Goal: Navigation & Orientation: Find specific page/section

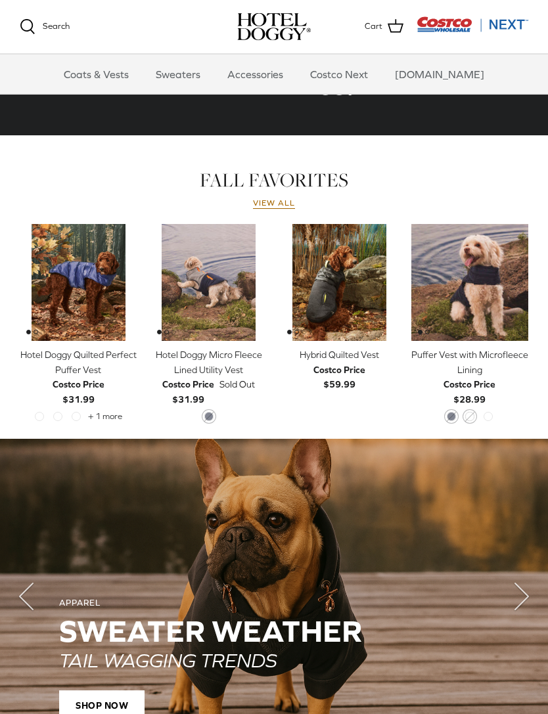
scroll to position [498, 0]
click at [273, 206] on link "View all" at bounding box center [274, 203] width 42 height 11
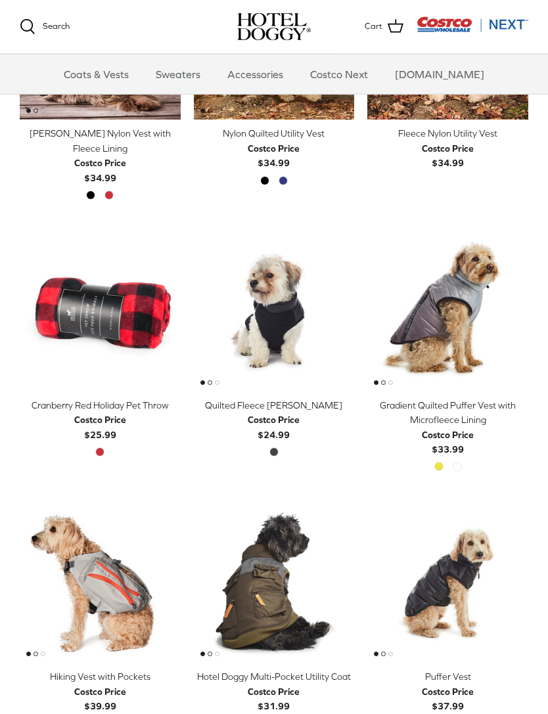
scroll to position [1260, 0]
click at [269, 73] on link "Accessories" at bounding box center [254, 74] width 79 height 39
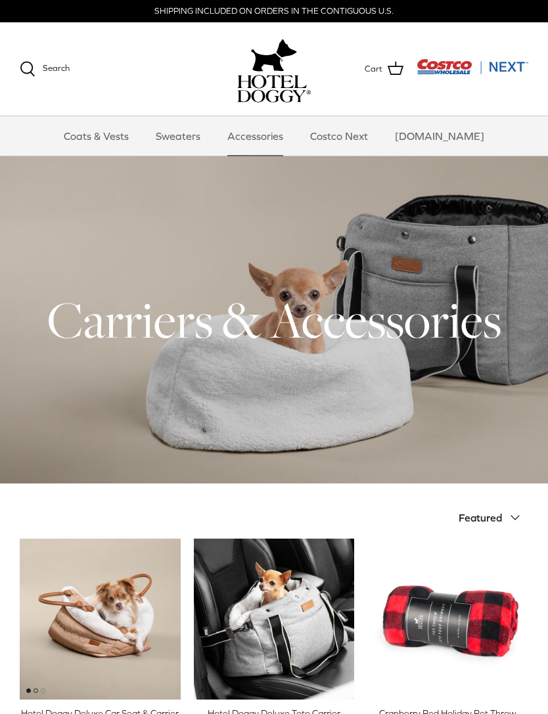
click at [112, 140] on link "Coats & Vests" at bounding box center [96, 135] width 89 height 39
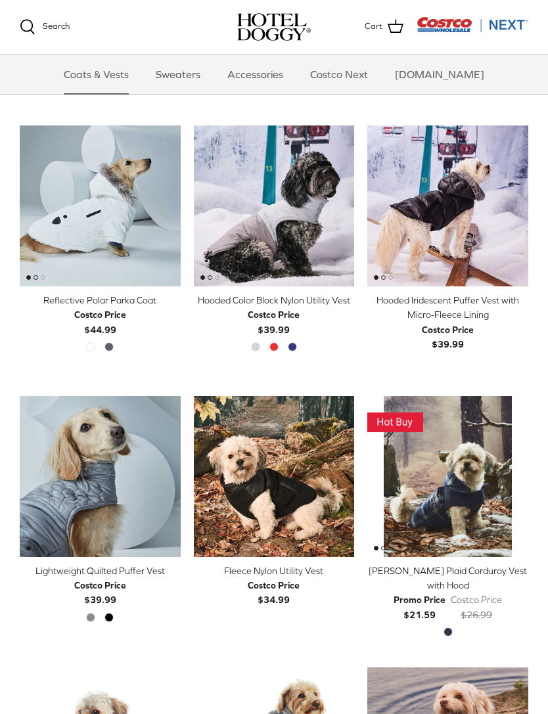
scroll to position [817, 0]
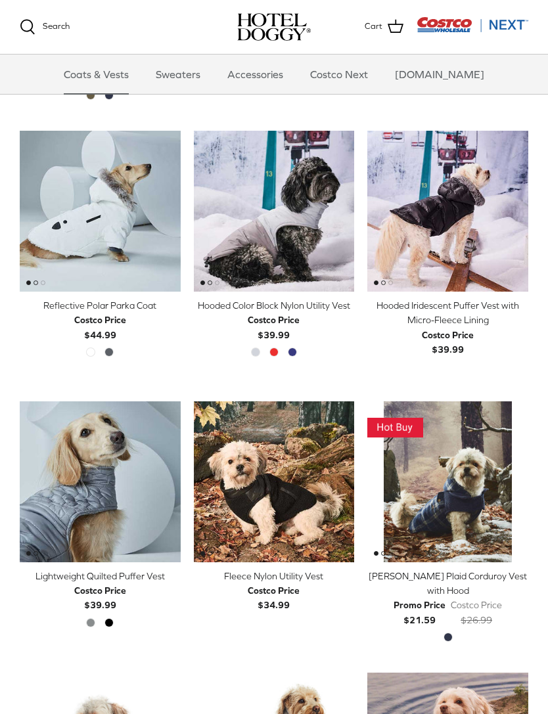
click at [359, 74] on link "Costco Next" at bounding box center [338, 74] width 81 height 39
